Goal: Information Seeking & Learning: Learn about a topic

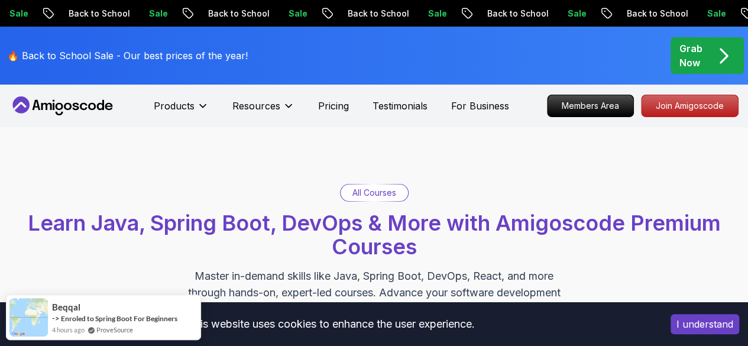
click at [687, 324] on button "I understand" at bounding box center [705, 324] width 69 height 20
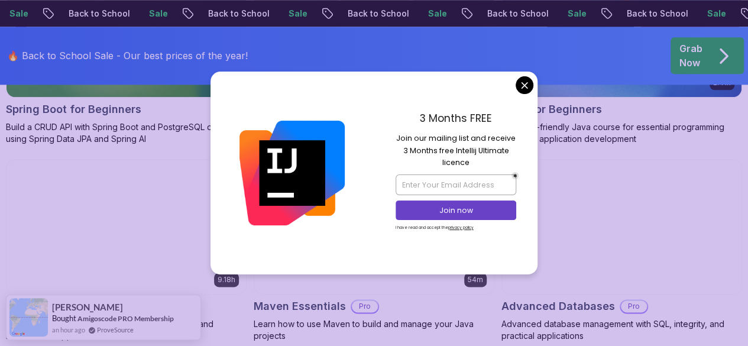
scroll to position [745, 0]
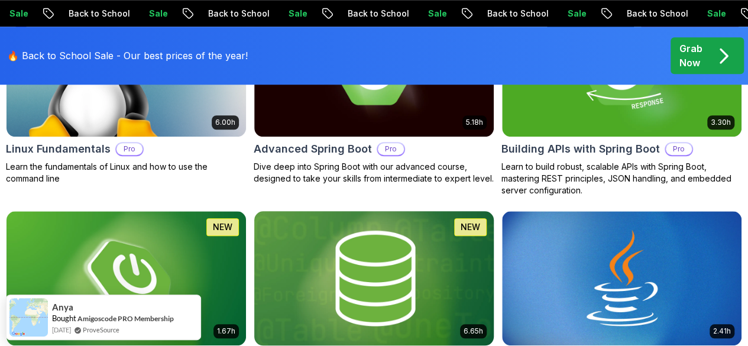
scroll to position [496, 0]
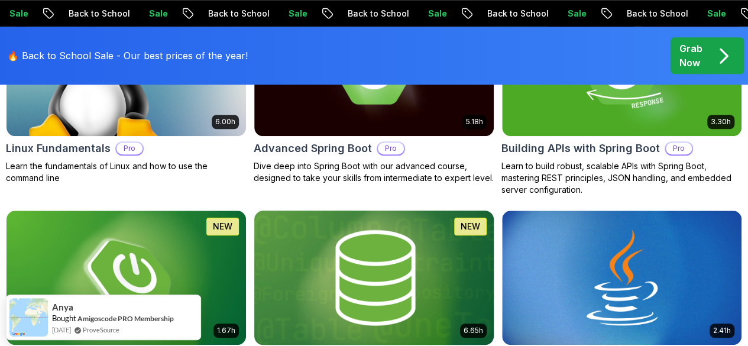
click at [439, 286] on div "6.65h NEW Spring Data JPA Pro Master database management, advanced querying, an…" at bounding box center [374, 301] width 241 height 183
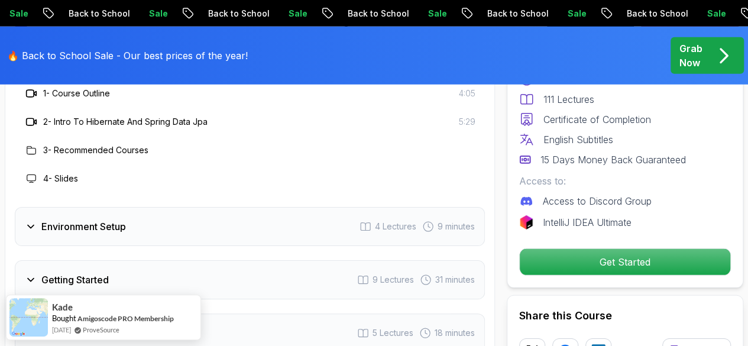
scroll to position [1693, 0]
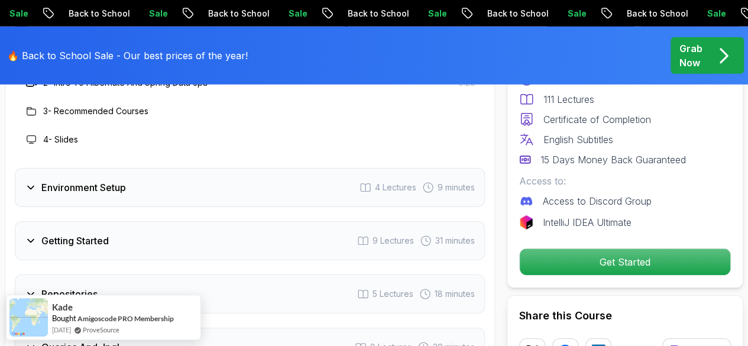
click at [174, 186] on div "Environment Setup 4 Lectures 9 minutes" at bounding box center [250, 187] width 470 height 39
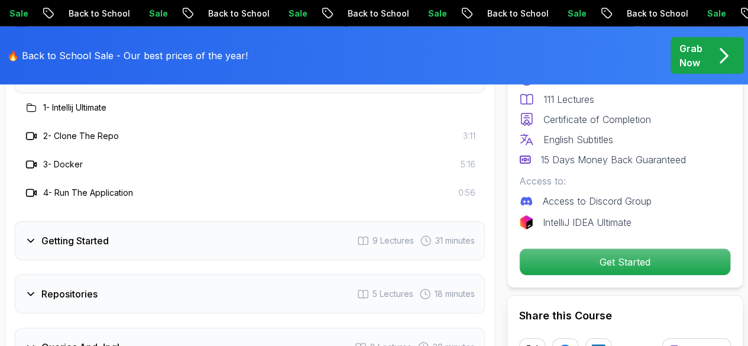
scroll to position [1745, 0]
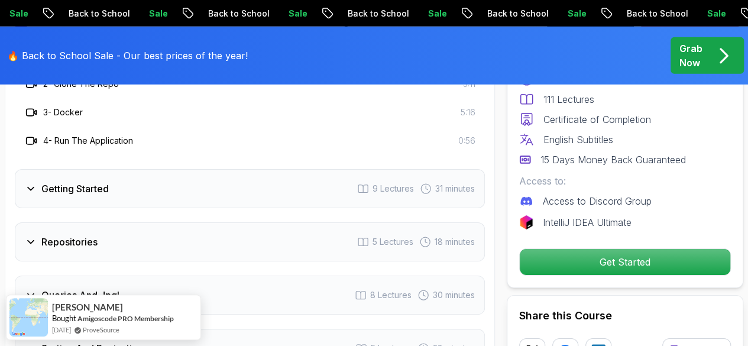
click at [172, 187] on div "Getting Started 9 Lectures 31 minutes" at bounding box center [250, 188] width 470 height 39
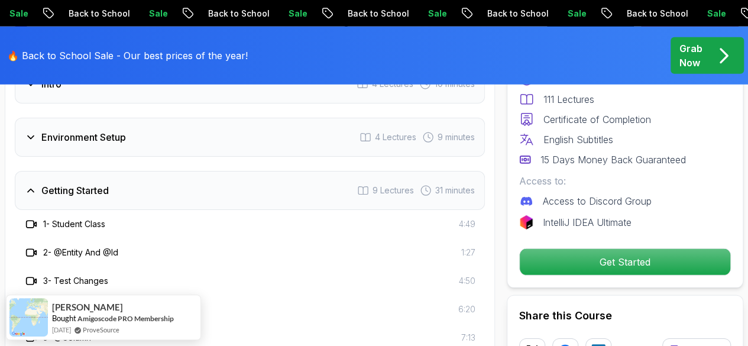
scroll to position [1629, 0]
click at [169, 148] on div "Environment Setup 4 Lectures 9 minutes" at bounding box center [250, 137] width 470 height 39
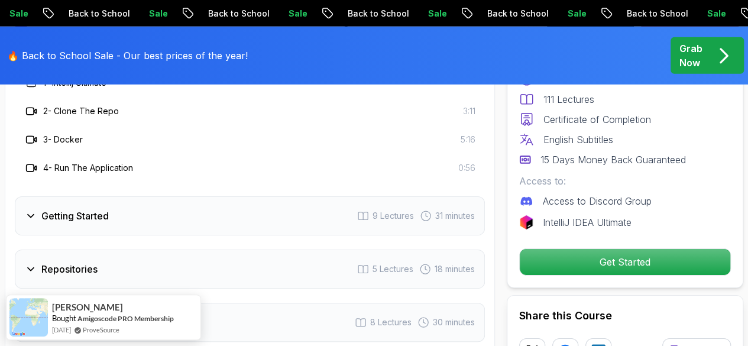
scroll to position [1719, 0]
click at [172, 212] on div "Getting Started 9 Lectures 31 minutes" at bounding box center [250, 214] width 470 height 39
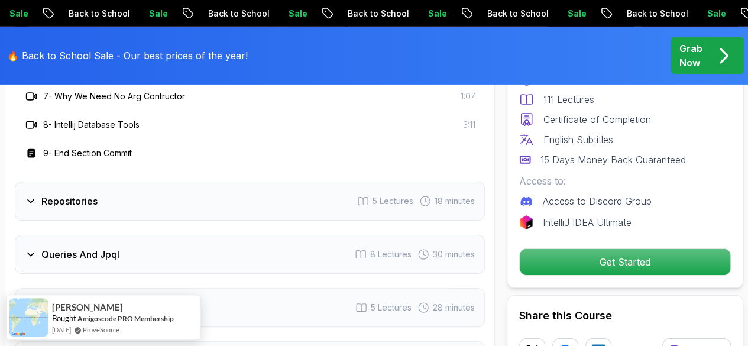
scroll to position [1929, 0]
click at [143, 206] on div "Repositories 5 Lectures 18 minutes" at bounding box center [250, 199] width 470 height 39
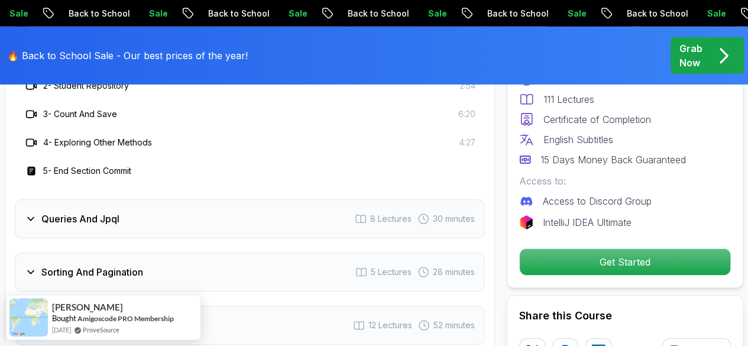
scroll to position [1850, 0]
click at [138, 210] on div "Queries And Jpql 8 Lectures 30 minutes" at bounding box center [250, 218] width 470 height 39
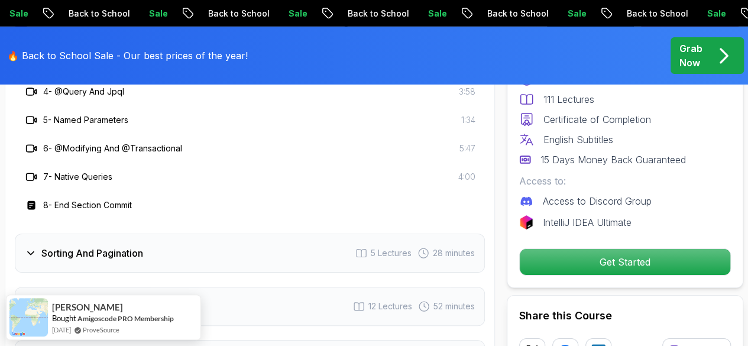
scroll to position [1982, 0]
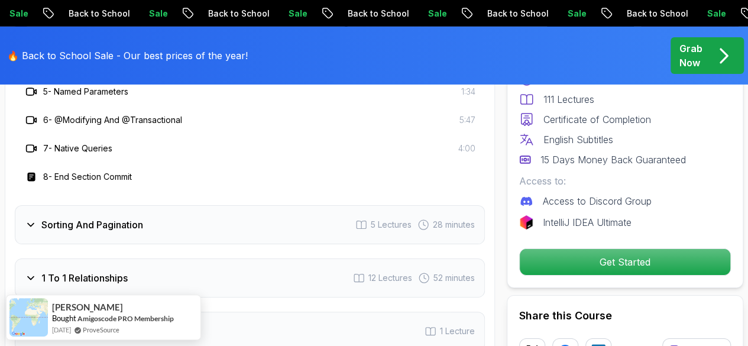
click at [125, 226] on h3 "Sorting And Pagination" at bounding box center [92, 225] width 102 height 14
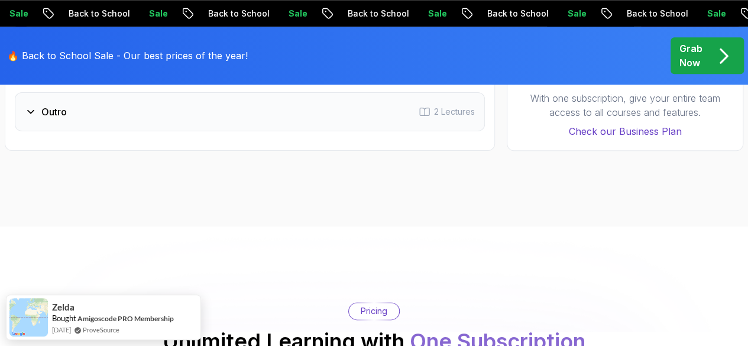
scroll to position [2814, 0]
